Goal: Information Seeking & Learning: Learn about a topic

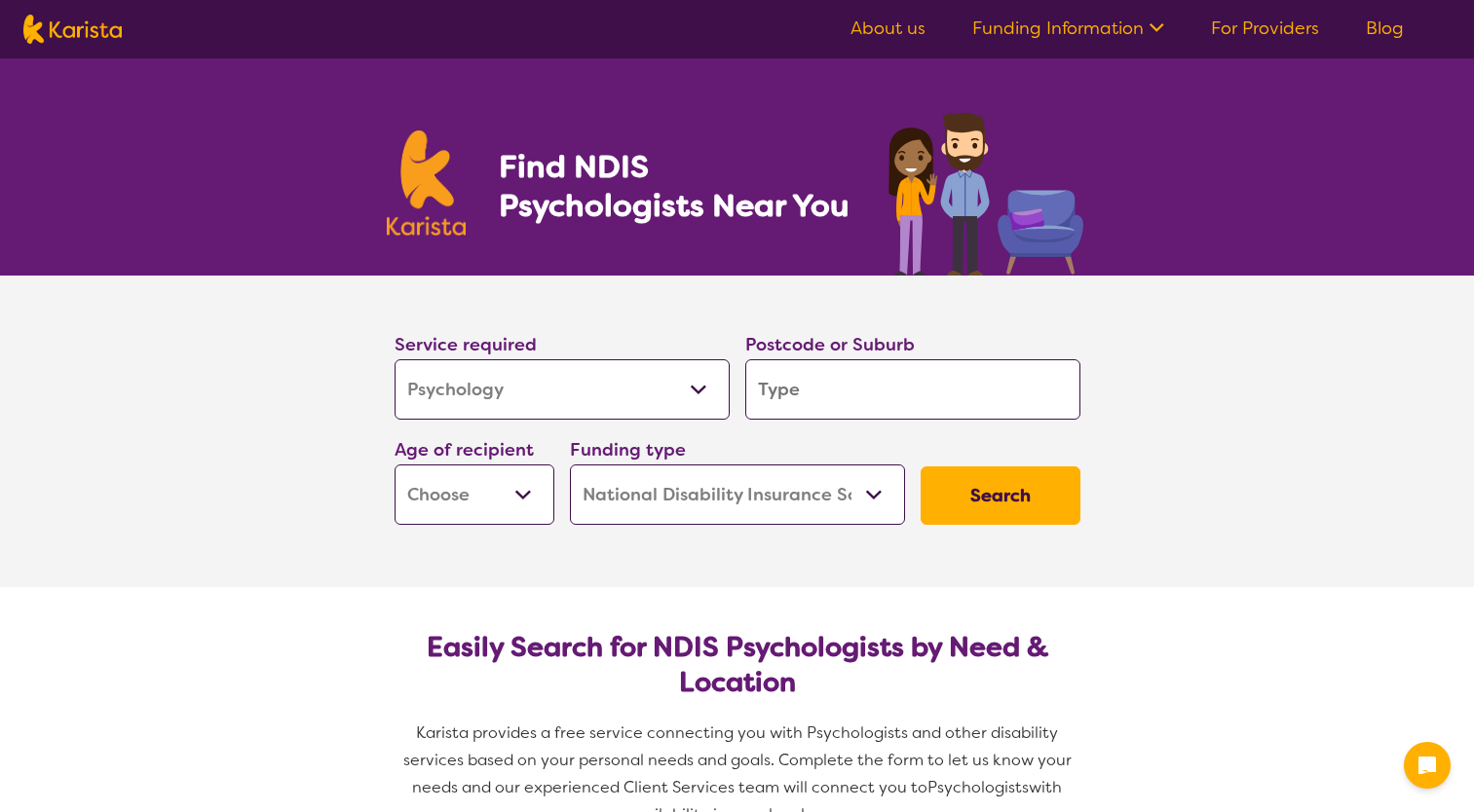
select select "Psychology"
select select "NDIS"
select select "Psychology"
select select "NDIS"
click at [849, 398] on input "search" at bounding box center [913, 389] width 335 height 61
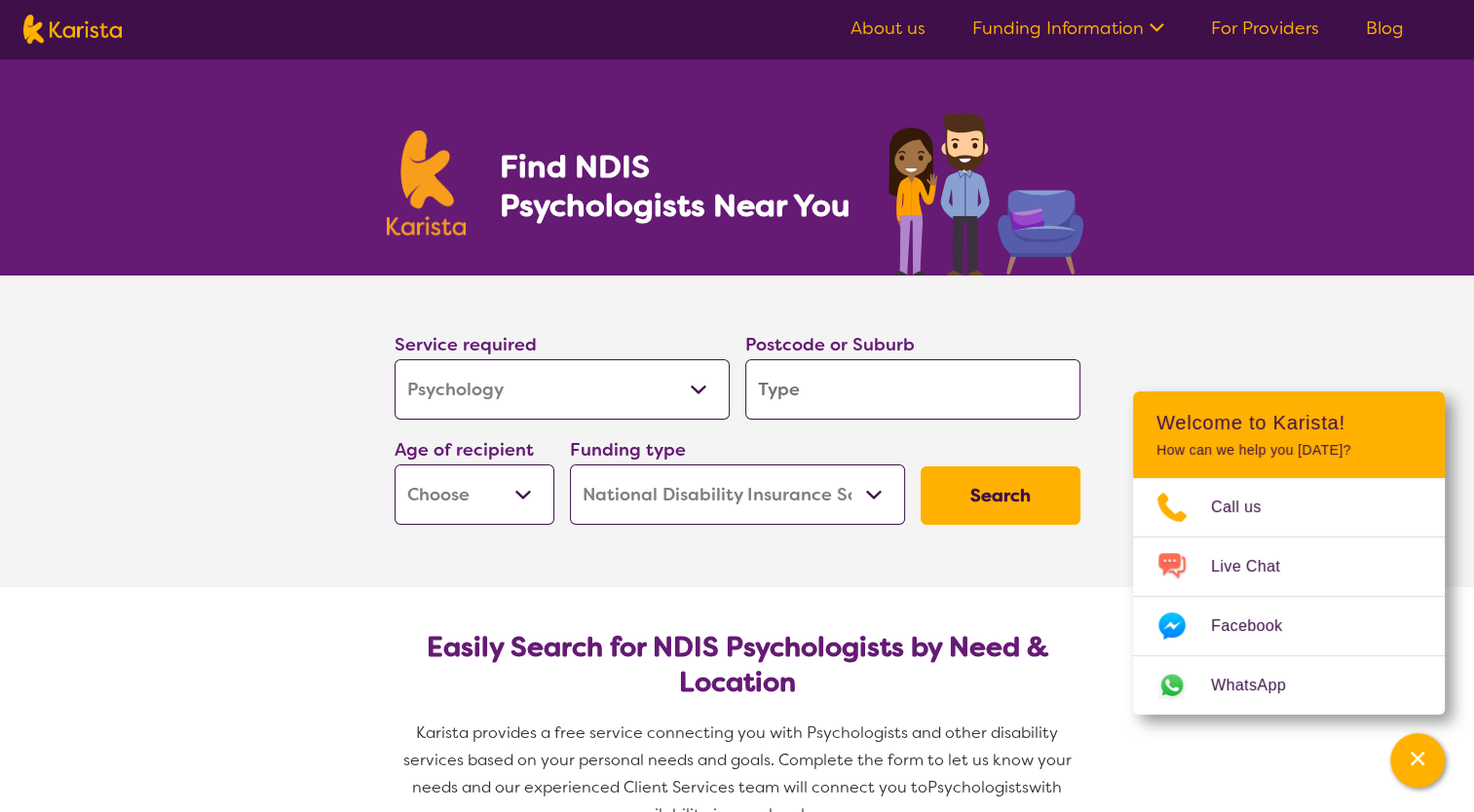
type input "3"
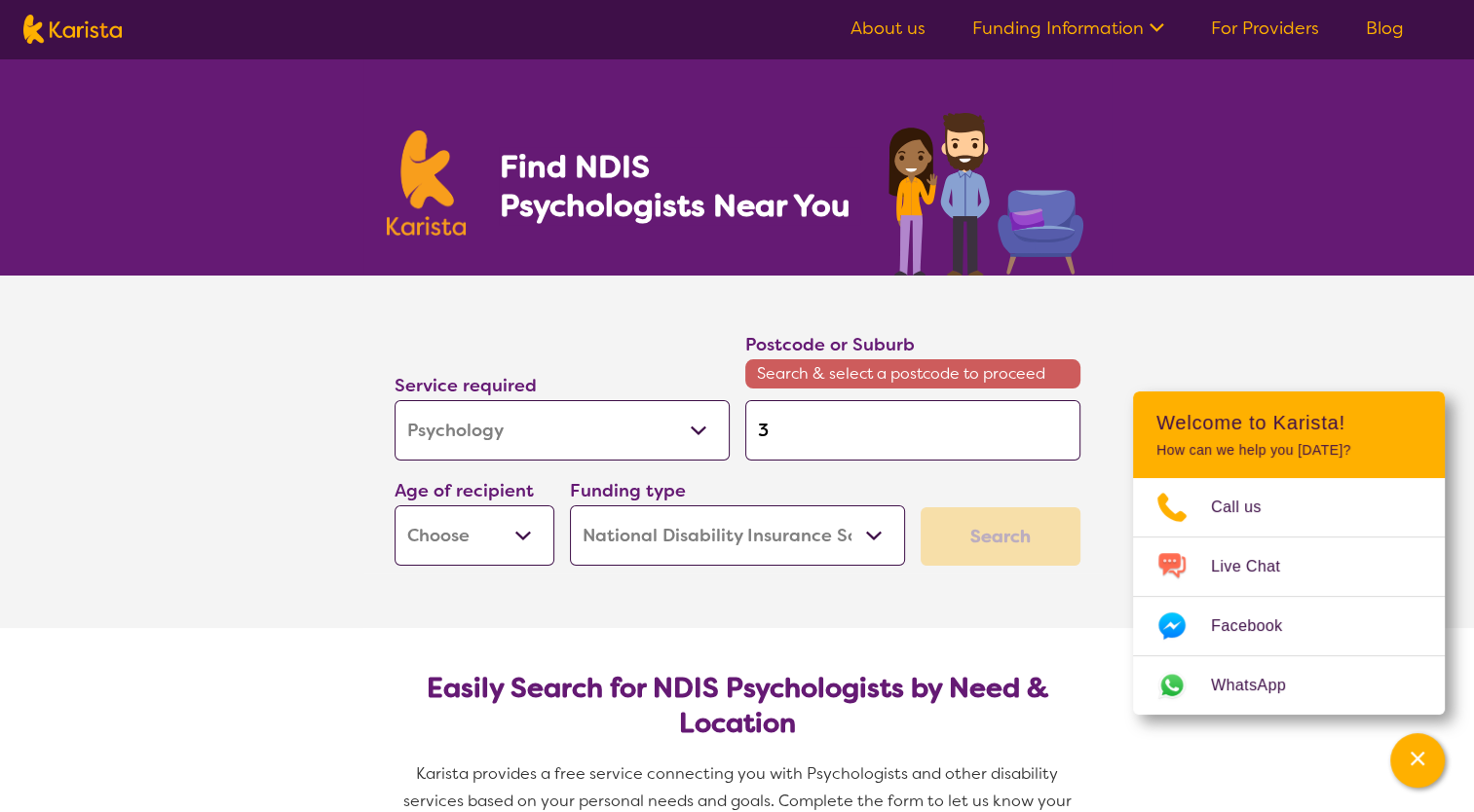
type input "30"
type input "308"
type input "3088"
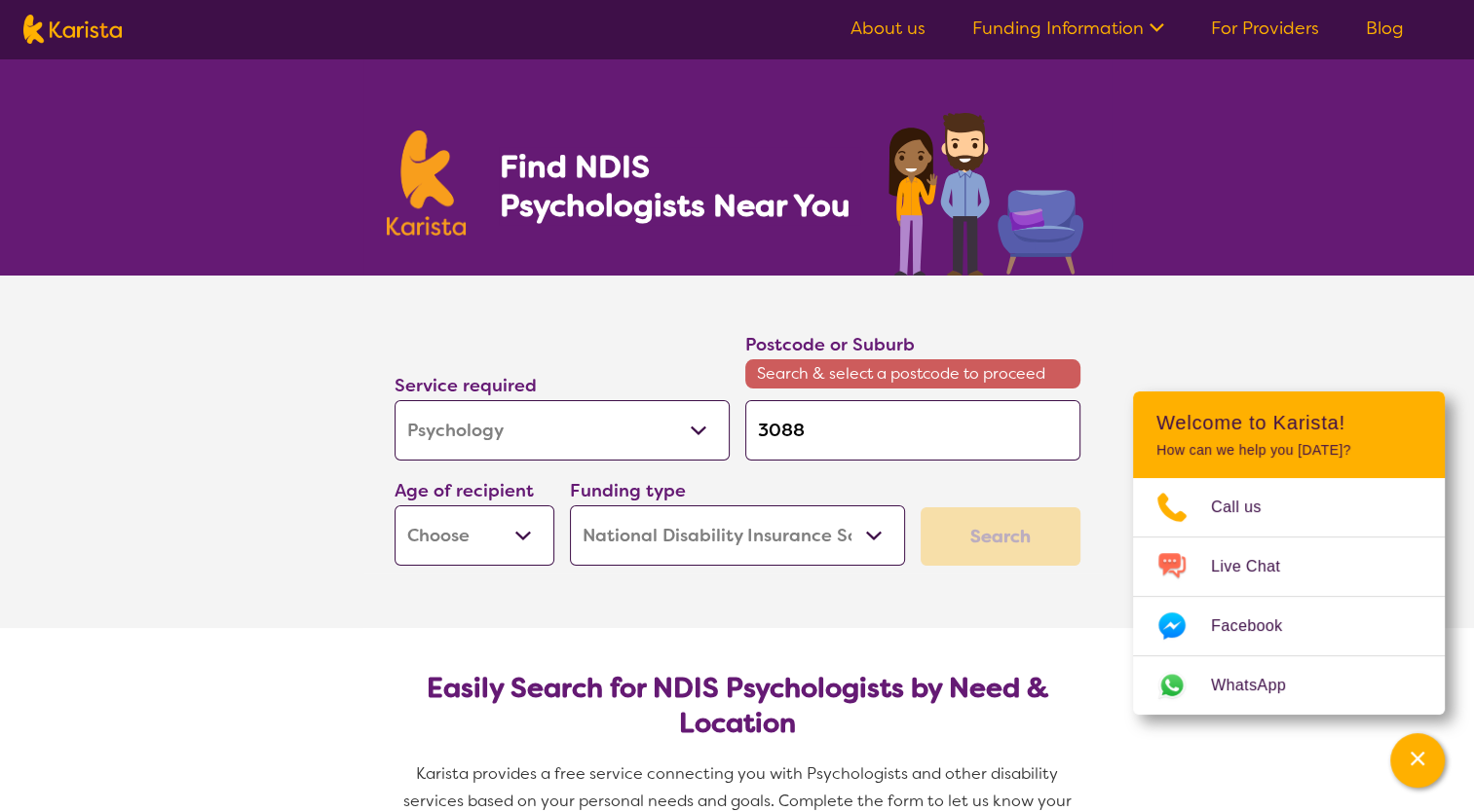
type input "3088"
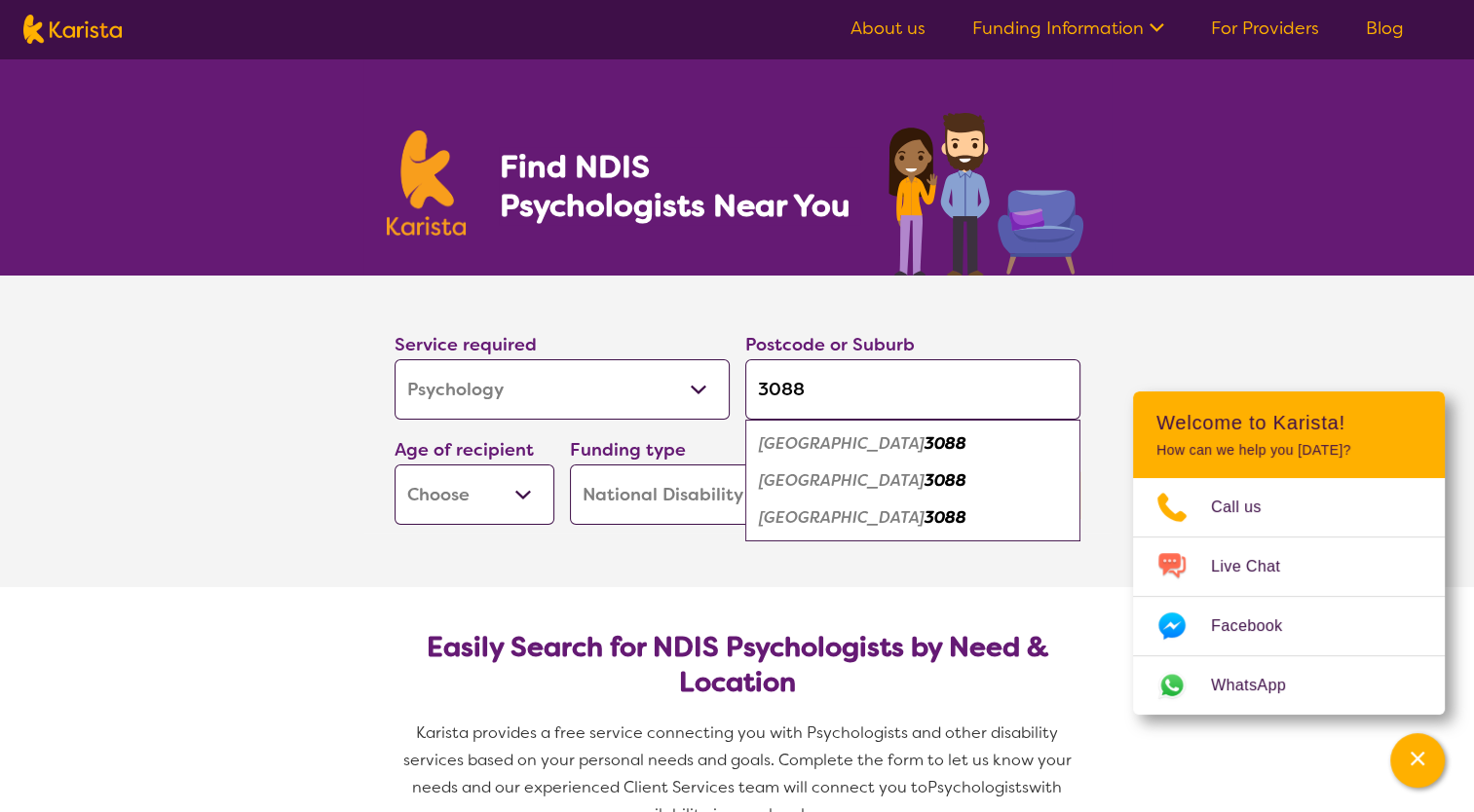
type input "3088"
click at [821, 475] on em "[GEOGRAPHIC_DATA]" at bounding box center [841, 481] width 165 height 21
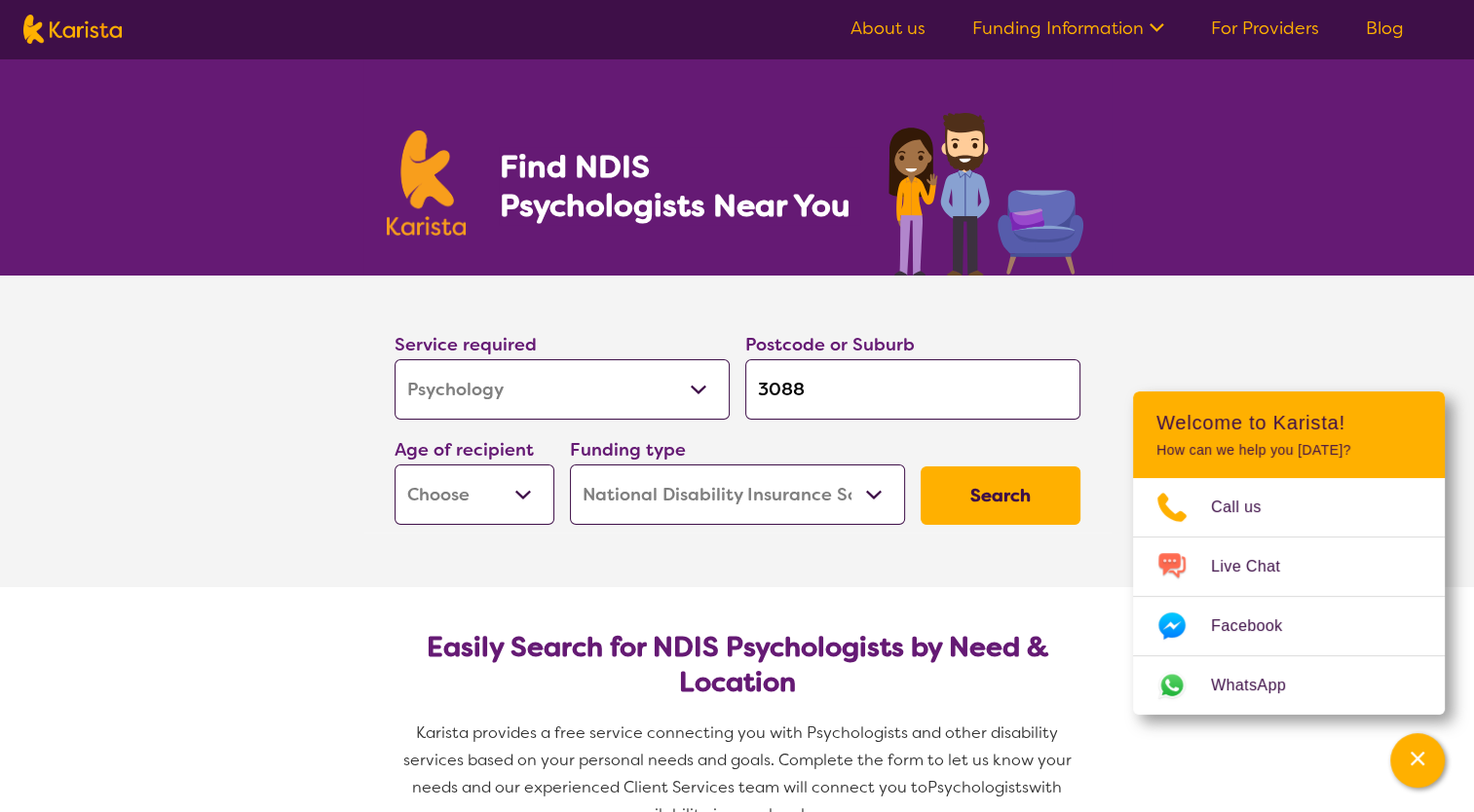
click at [508, 497] on select "Early Childhood - 0 to 9 Child - 10 to 11 Adolescent - 12 to 17 Adult - 18 to 6…" at bounding box center [474, 495] width 159 height 61
select select "EC"
click at [394, 465] on select "Early Childhood - 0 to 9 Child - 10 to 11 Adolescent - 12 to 17 Adult - 18 to 6…" at bounding box center [474, 495] width 159 height 61
select select "EC"
click at [966, 477] on button "Search" at bounding box center [1000, 496] width 159 height 59
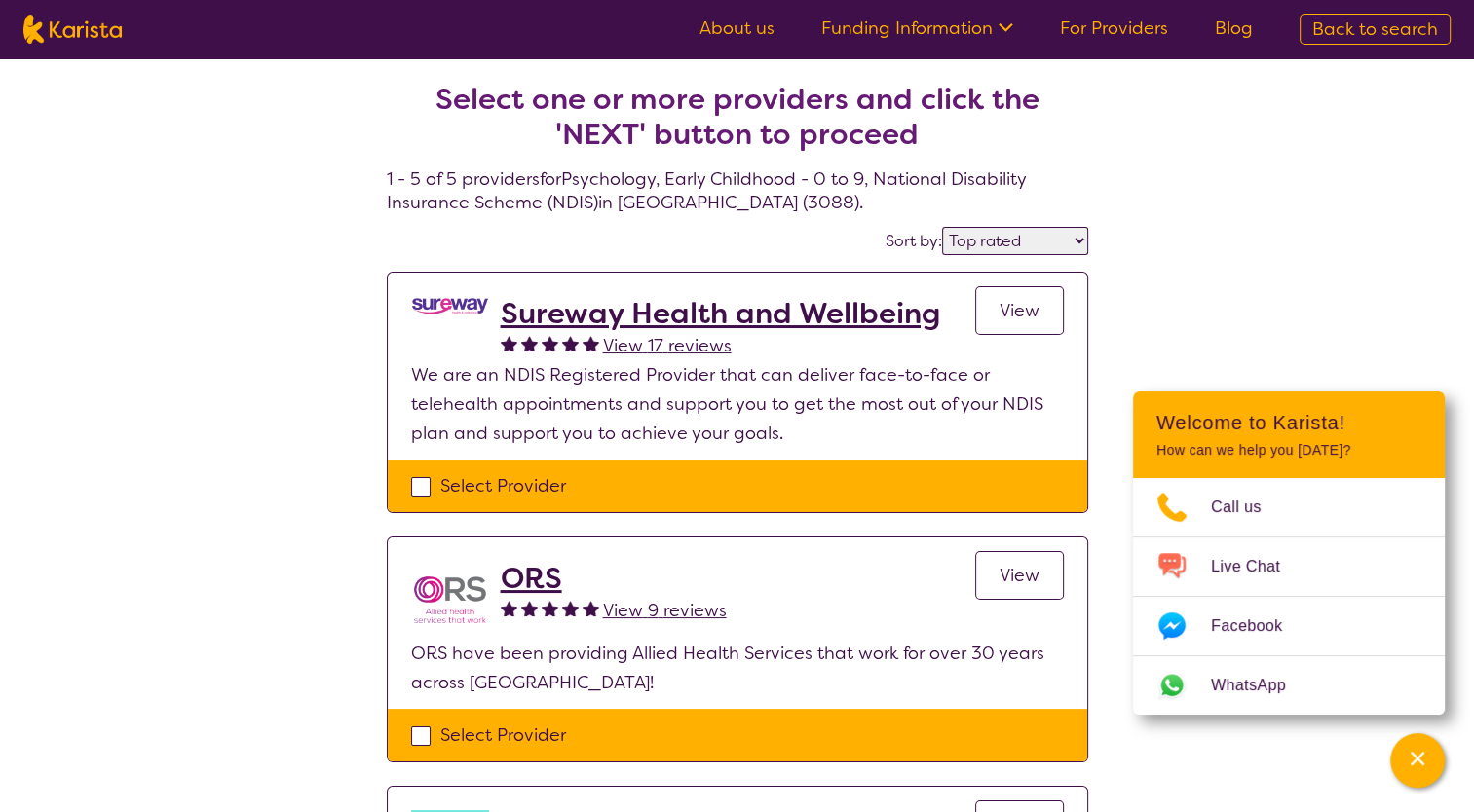
click at [1036, 235] on select "Highly reviewed Top rated" at bounding box center [1014, 241] width 146 height 28
select select "highly_reviewed"
click at [944, 227] on select "Highly reviewed Top rated" at bounding box center [1014, 241] width 146 height 28
click at [803, 323] on h2 "Sureway Health and Wellbeing" at bounding box center [720, 313] width 439 height 35
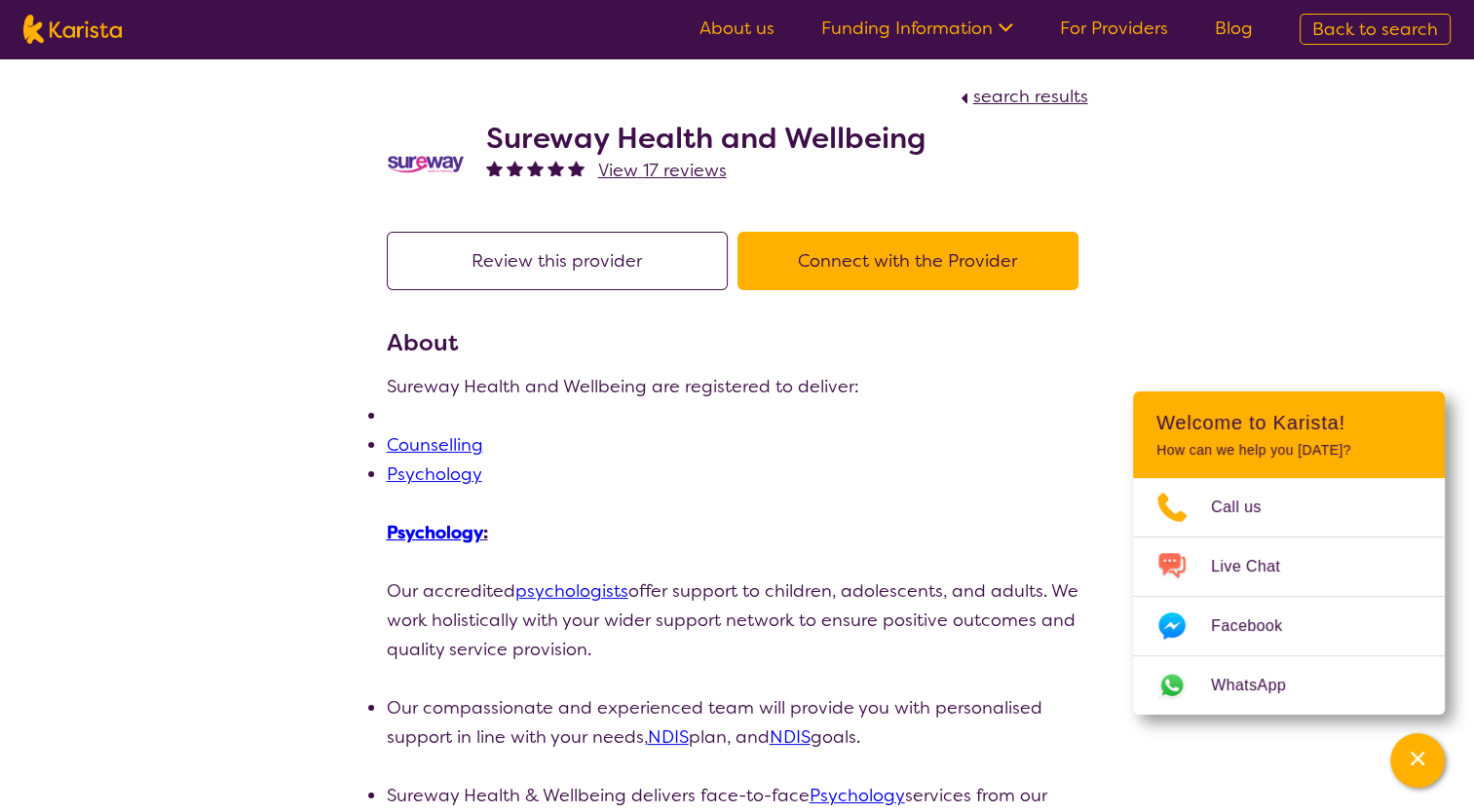
click at [775, 463] on li "Psychology" at bounding box center [737, 474] width 702 height 29
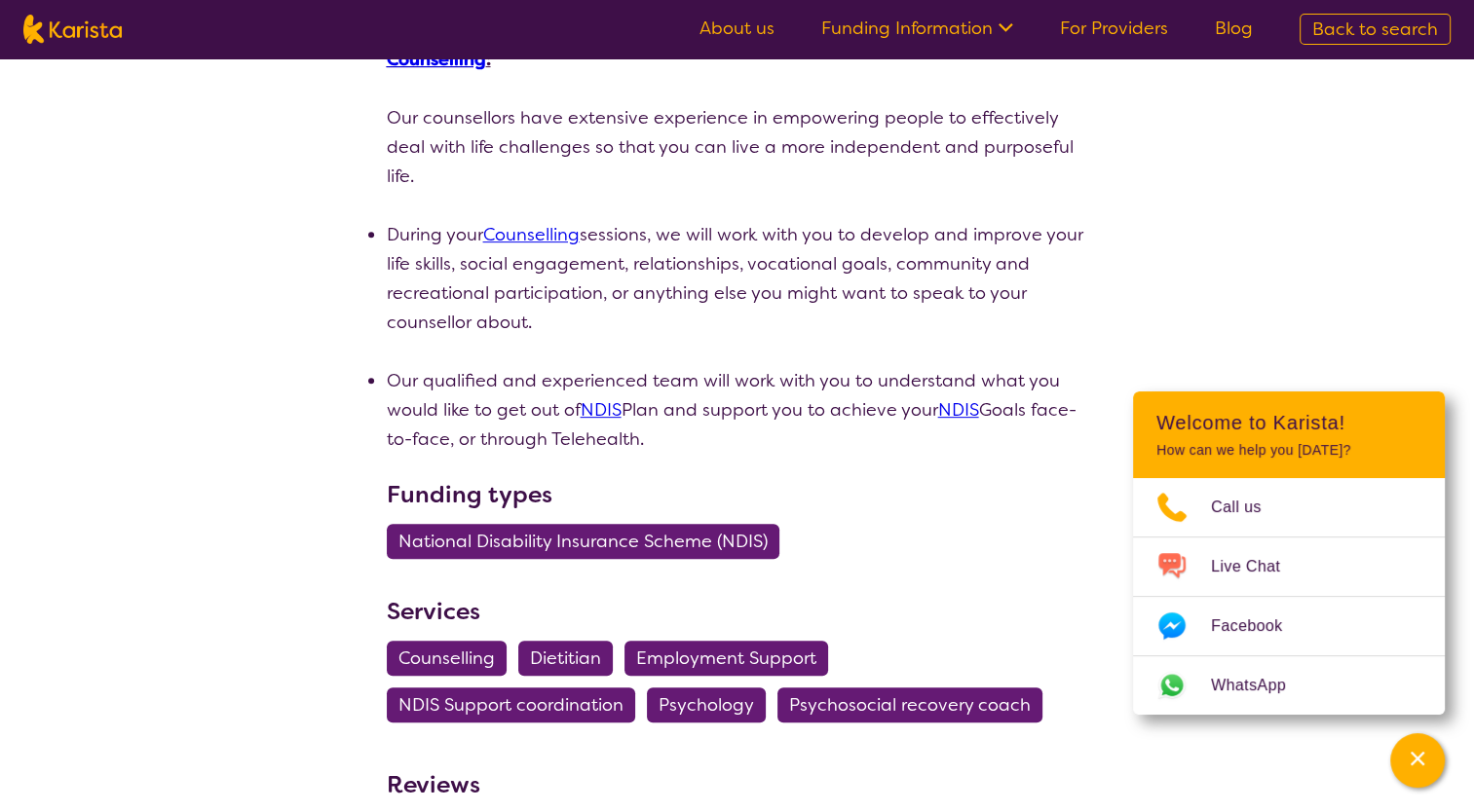
scroll to position [934, 0]
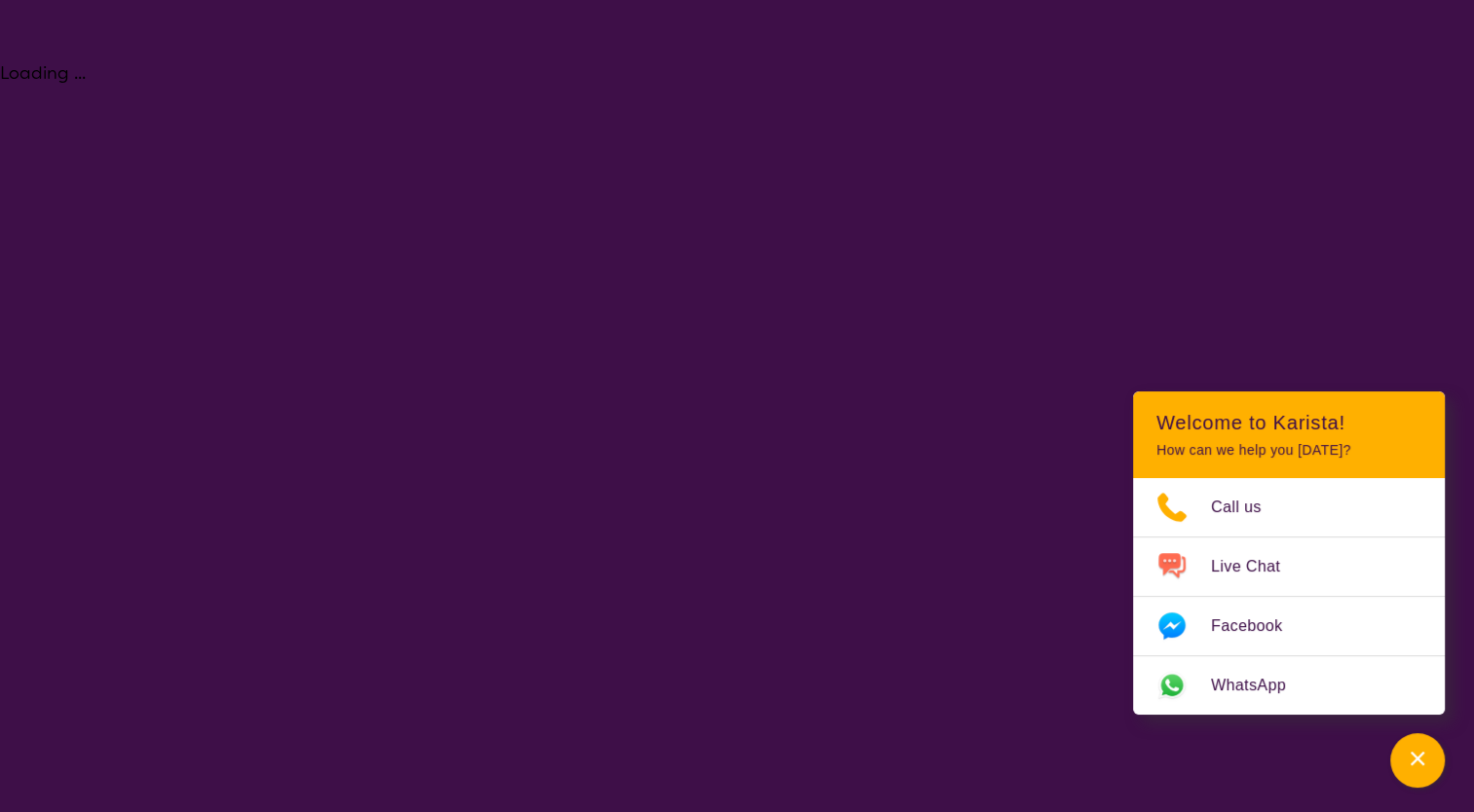
select select "Psychology"
select select "EC"
select select "NDIS"
select select "Psychology"
select select "EC"
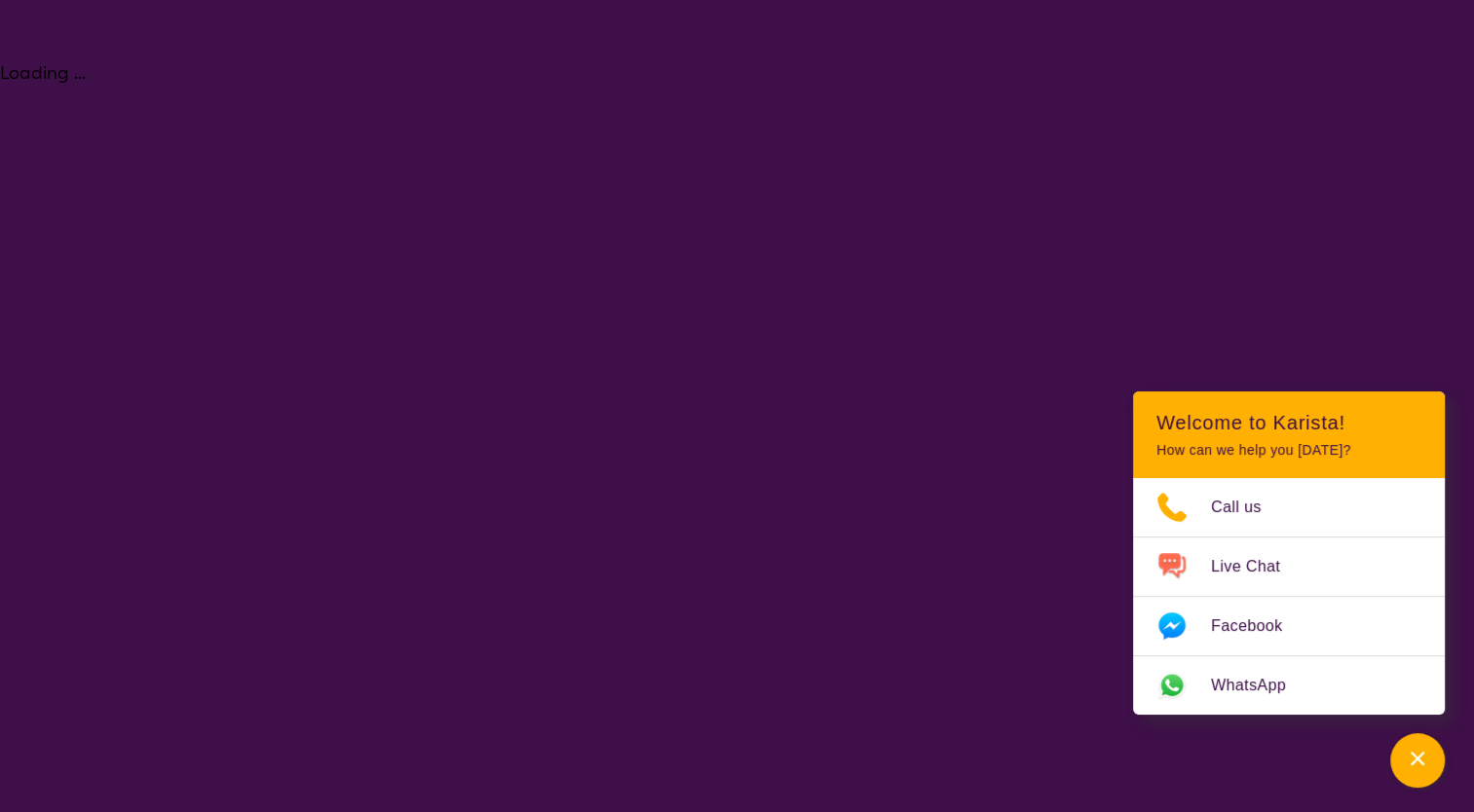
select select "NDIS"
